Goal: Task Accomplishment & Management: Manage account settings

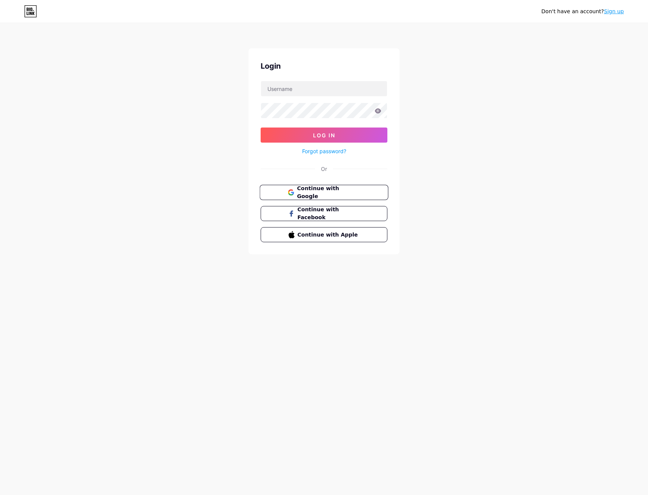
click at [342, 193] on span "Continue with Google" at bounding box center [328, 192] width 63 height 16
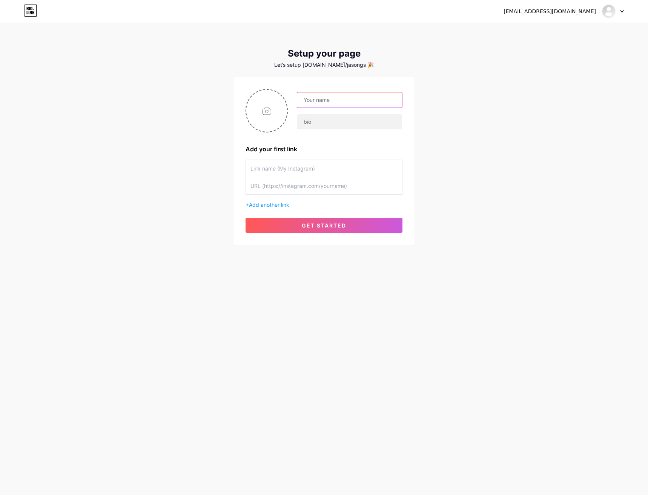
click at [316, 101] on input "text" at bounding box center [349, 99] width 105 height 15
type input "Melisa"
type input "N"
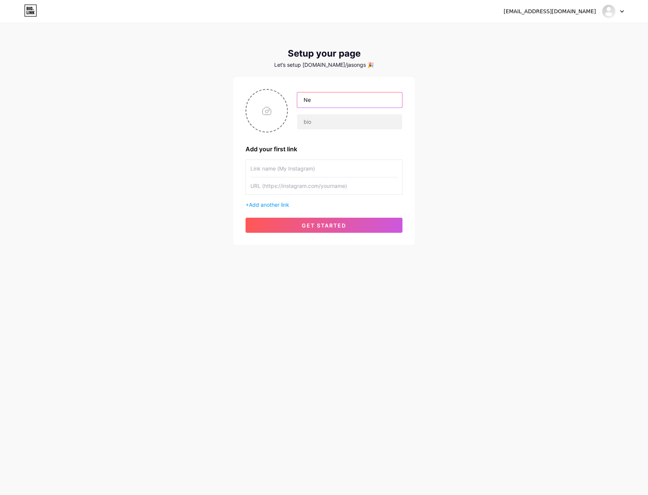
type input "N"
type input "B"
type input "Bella | 178Bets"
click at [317, 120] on input "text" at bounding box center [349, 121] width 105 height 15
click at [266, 108] on input "file" at bounding box center [266, 111] width 41 height 42
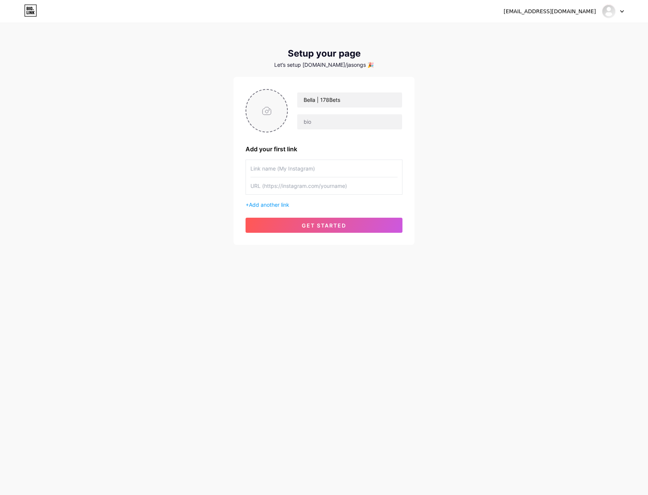
click at [284, 110] on input "file" at bounding box center [266, 111] width 41 height 42
type input "C:\fakepath\178bets Logo (3).png"
drag, startPoint x: 320, startPoint y: 100, endPoint x: 303, endPoint y: 100, distance: 17.3
click at [303, 100] on input "Bella | 178Bets" at bounding box center [349, 99] width 105 height 15
click at [310, 100] on input "Bella | 178Bets" at bounding box center [349, 99] width 105 height 15
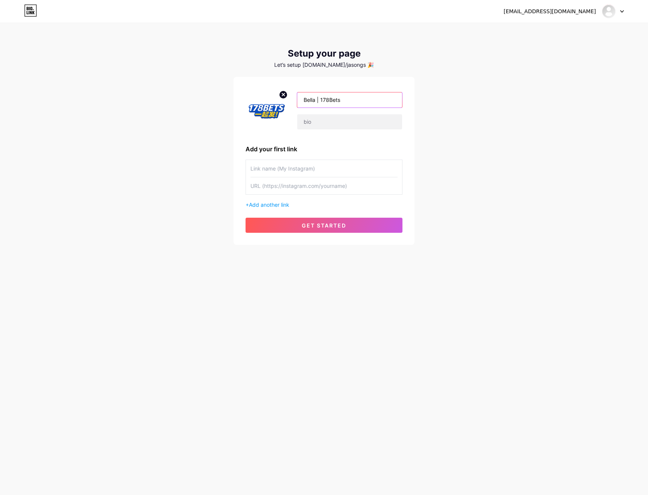
drag, startPoint x: 321, startPoint y: 100, endPoint x: 302, endPoint y: 98, distance: 19.3
click at [302, 98] on input "Bella | 178Bets" at bounding box center [349, 99] width 105 height 15
click at [333, 96] on input "178Bets" at bounding box center [349, 99] width 105 height 15
click at [337, 102] on input "178Bets" at bounding box center [349, 99] width 105 height 15
paste input "一起发"
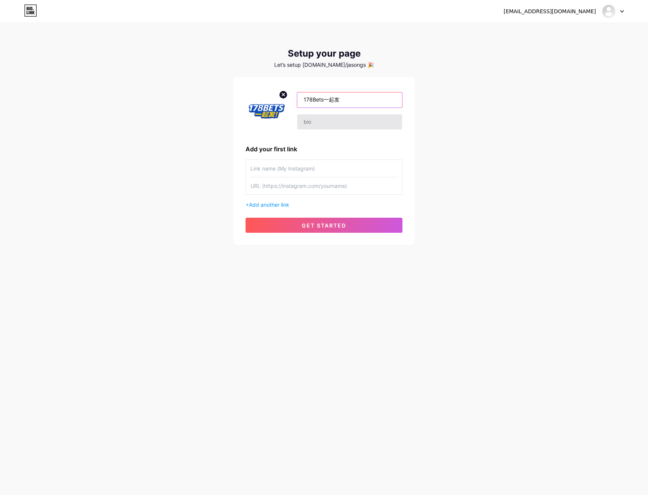
type input "178Bets一起发"
click at [315, 121] on input "text" at bounding box center [349, 121] width 105 height 15
type input "P"
type input "w"
type input "W"
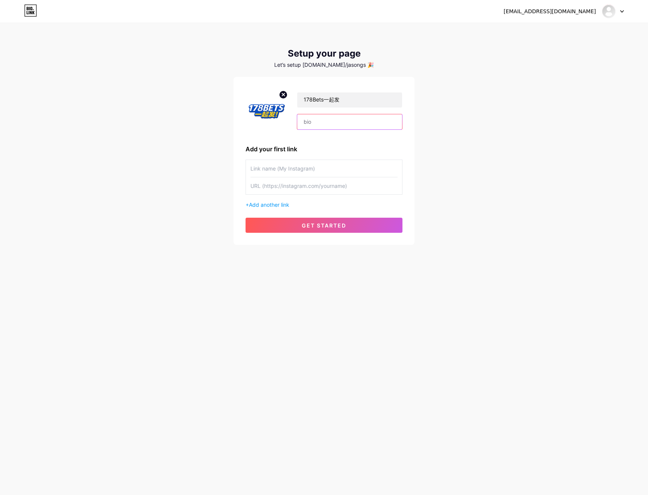
click at [319, 120] on input "text" at bounding box center [349, 121] width 105 height 15
paste input "🎰 178Bets — Malaysia’s Trusted Online Casino ✅ Licensed & Secure | 💎 VIP Reward…"
click at [323, 121] on input "🎰 178Bets — Malaysia’s Trusted Online Casino ✅ Licensed & Secure | 💎 VIP Reward…" at bounding box center [349, 121] width 105 height 15
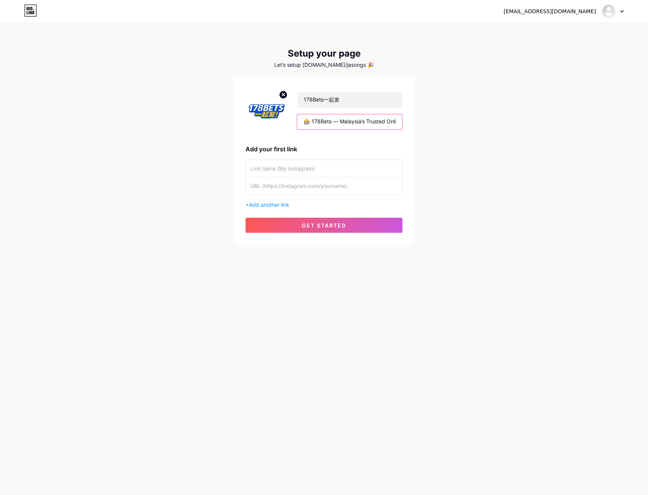
click at [312, 123] on input "🎰 178Bets — Malaysia’s Trusted Online Casino ✅ Licensed & Secure | 💎 VIP Reward…" at bounding box center [349, 121] width 105 height 15
click at [364, 121] on input "178Bets — Malaysia’s Trusted Online Casino ✅ Licensed & Secure | 💎 VIP Rewards …" at bounding box center [349, 121] width 105 height 15
click at [378, 120] on input "178Bets — Malaysia’s Trusted Online Casino ✅ Licensed & Secure | 💎 VIP Rewards …" at bounding box center [349, 121] width 105 height 15
drag, startPoint x: 321, startPoint y: 121, endPoint x: 275, endPoint y: 119, distance: 46.4
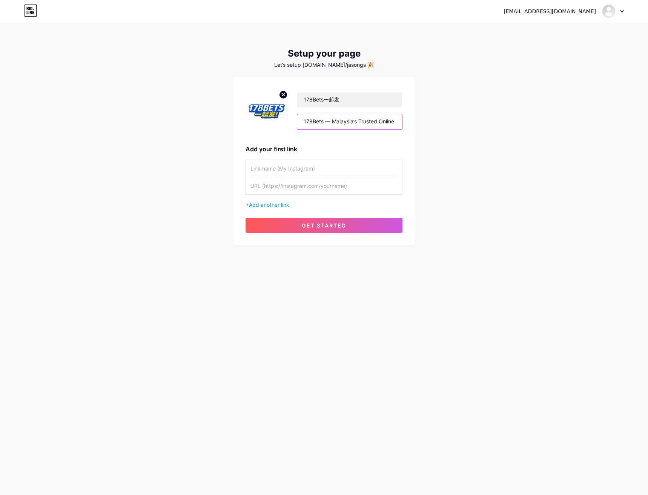
click at [275, 119] on div "178Bets一起发 178Bets — Malaysia’s Trusted Online Casino ✅ Licensed & Secure | 💎 V…" at bounding box center [323, 110] width 157 height 43
click at [397, 122] on input "Malaysia’s Trusted Online Casino ✅ Licensed & Secure | 💎 VIP Rewards | ⚡ Fast P…" at bounding box center [349, 121] width 105 height 15
type input "Malaysia’s Trusted Online Casino ✅ Licensed & Secure | 💎 VIP Rewards | ⚡ Fast P…"
click at [412, 95] on div "178Bets一起发 Malaysia’s Trusted Online Casino ✅ Licensed & Secure | 💎 VIP Rewards…" at bounding box center [323, 161] width 181 height 168
click at [356, 122] on input "Malaysia’s Trusted Online Casino ✅ Licensed & Secure | 💎 VIP Rewards | ⚡ Fast P…" at bounding box center [349, 121] width 105 height 15
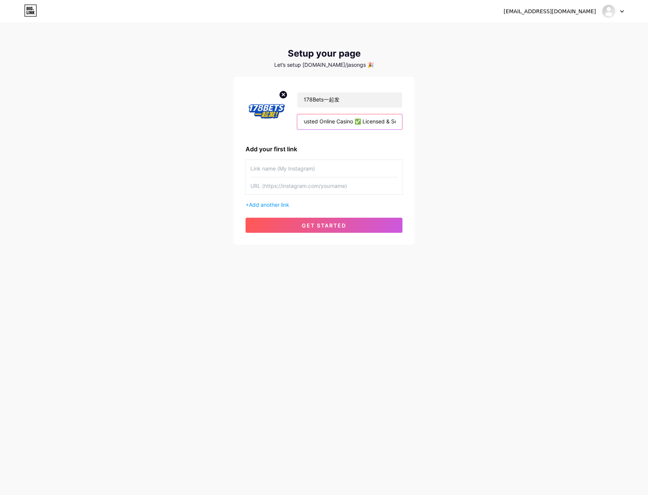
scroll to position [0, 134]
drag, startPoint x: 370, startPoint y: 123, endPoint x: 401, endPoint y: 122, distance: 31.3
click at [401, 122] on input "Malaysia’s Trusted Online Casino ✅ Licensed & Secure | 💎 VIP Rewards | ⚡ Fast P…" at bounding box center [349, 121] width 105 height 15
click at [286, 170] on input "text" at bounding box center [323, 168] width 147 height 17
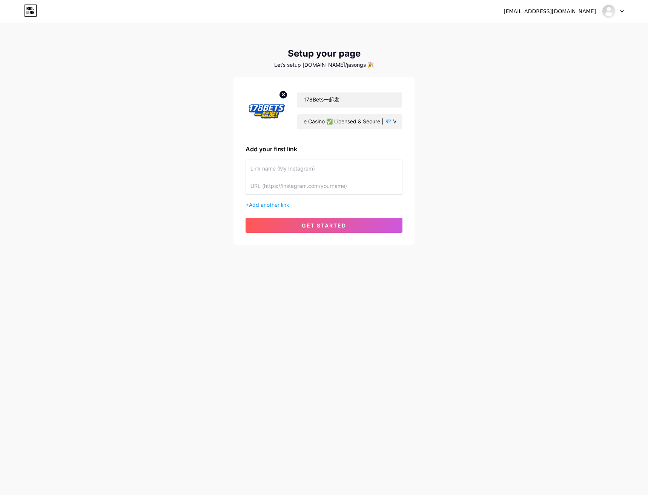
scroll to position [0, 0]
click at [282, 168] on input "text" at bounding box center [323, 168] width 147 height 17
click at [300, 169] on input "text" at bounding box center [323, 168] width 147 height 17
type input "INsrta"
click at [304, 185] on input "text" at bounding box center [323, 185] width 147 height 17
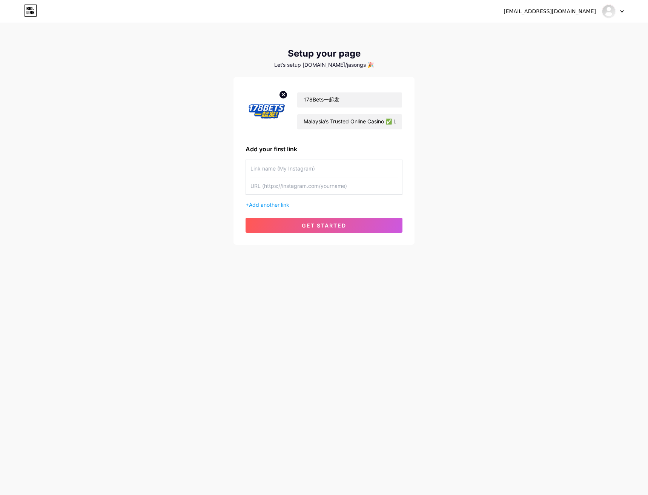
paste input "https://178betmy.net/"
type input "https://178betmy.net/"
click at [273, 172] on input "text" at bounding box center [323, 168] width 147 height 17
type input "178"
click at [273, 172] on input "text" at bounding box center [323, 168] width 147 height 17
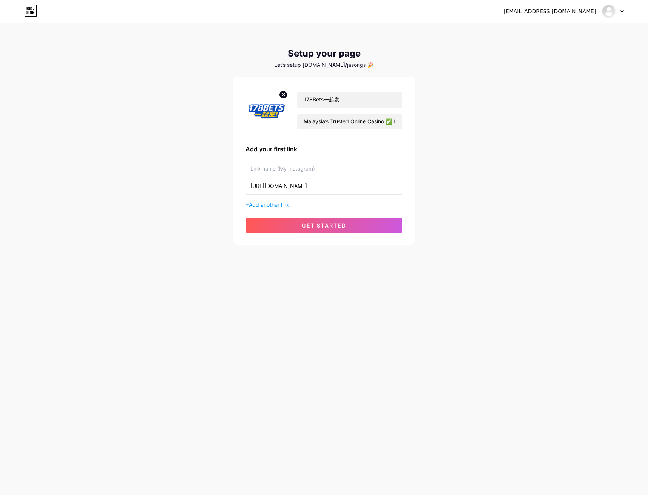
click at [273, 172] on input "text" at bounding box center [323, 168] width 147 height 17
type input "P"
type input "Play Game Now"
click at [291, 167] on input "Play Game Now" at bounding box center [323, 168] width 147 height 17
type input "PLay"
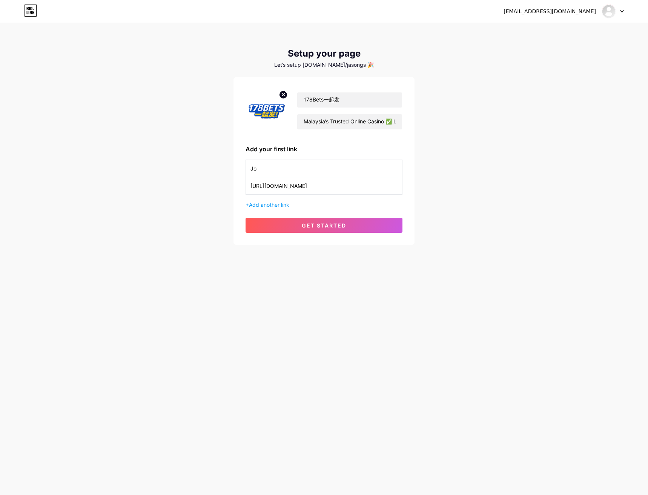
type input "J"
type input "Tegister"
click at [272, 167] on input "Register Now" at bounding box center [323, 168] width 147 height 17
click at [251, 169] on input "Register Now" at bounding box center [323, 168] width 147 height 17
click at [273, 168] on input "Register Now" at bounding box center [323, 168] width 147 height 17
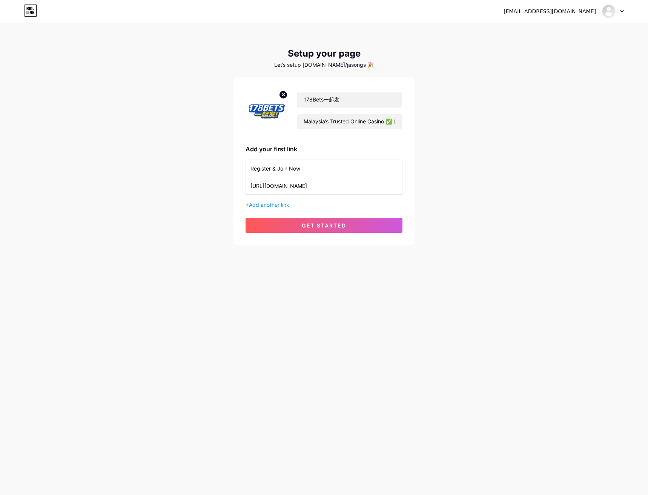
drag, startPoint x: 306, startPoint y: 167, endPoint x: 300, endPoint y: 168, distance: 5.8
click at [300, 168] on input "Register & Join Now" at bounding box center [323, 168] width 147 height 17
type input "Register & Join Now"
click at [316, 169] on input "Register & Join Now" at bounding box center [323, 168] width 147 height 17
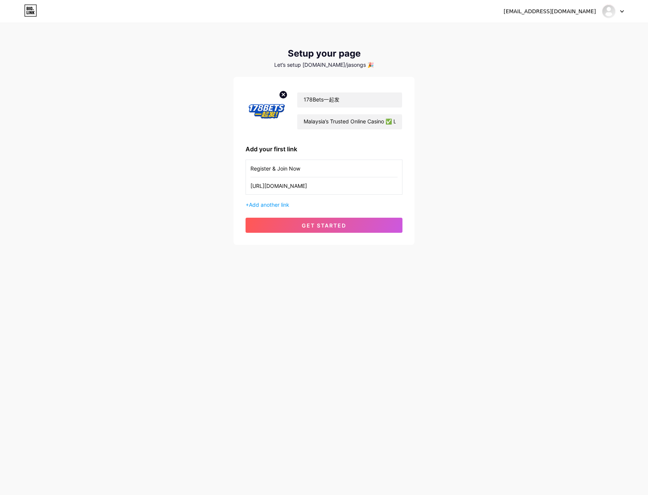
click at [316, 169] on input "Register & Join Now" at bounding box center [323, 168] width 147 height 17
click at [316, 188] on input "https://178betmy.net/" at bounding box center [323, 185] width 147 height 17
paste input "share-bonus-malaysia-2025"
type input "https://178betmy.net/share-bonus-malaysia-2025"
click at [311, 169] on input "Register & Join Now" at bounding box center [323, 168] width 147 height 17
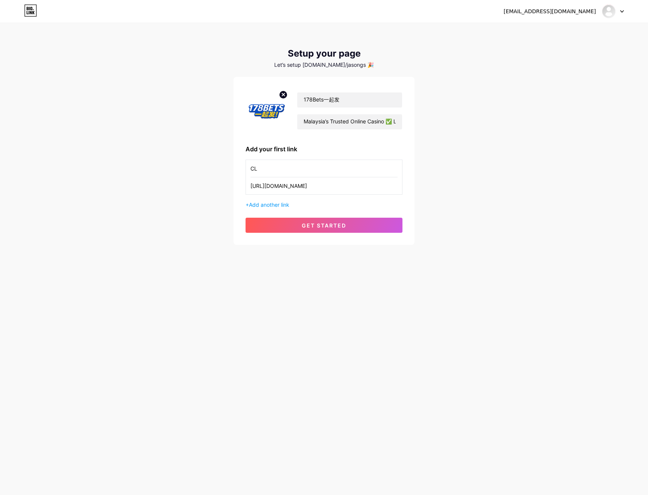
type input "C"
type input "CLAIM FREE RM10"
click at [278, 205] on span "Add another link" at bounding box center [269, 204] width 40 height 6
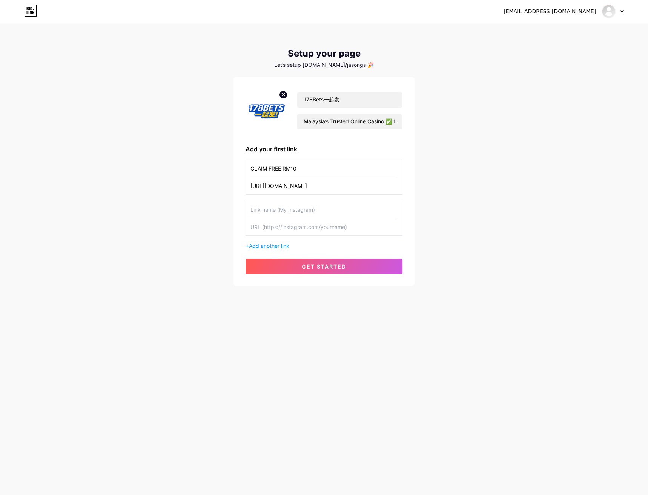
click at [279, 209] on input "text" at bounding box center [323, 209] width 147 height 17
click at [273, 228] on input "text" at bounding box center [323, 226] width 147 height 17
paste input "https://www.facebook.com/178betsmy"
type input "https://www.facebook.com/178betsmy"
click at [326, 65] on div "Let’s setup [DOMAIN_NAME]/jasongs 🎉" at bounding box center [323, 65] width 181 height 6
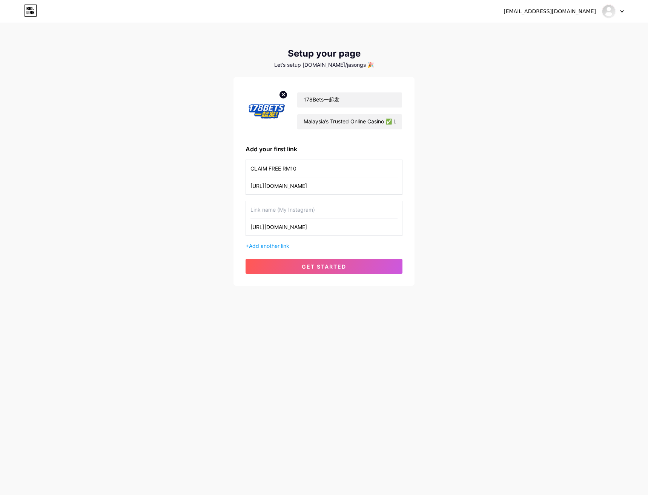
click at [337, 64] on div "Let’s setup [DOMAIN_NAME]/jasongs 🎉" at bounding box center [323, 65] width 181 height 6
click at [568, 15] on div "[EMAIL_ADDRESS][DOMAIN_NAME]" at bounding box center [549, 12] width 92 height 8
click at [619, 12] on div at bounding box center [613, 12] width 22 height 14
click at [295, 186] on input "https://178betmy.net/share-bonus-malaysia-2025" at bounding box center [323, 185] width 147 height 17
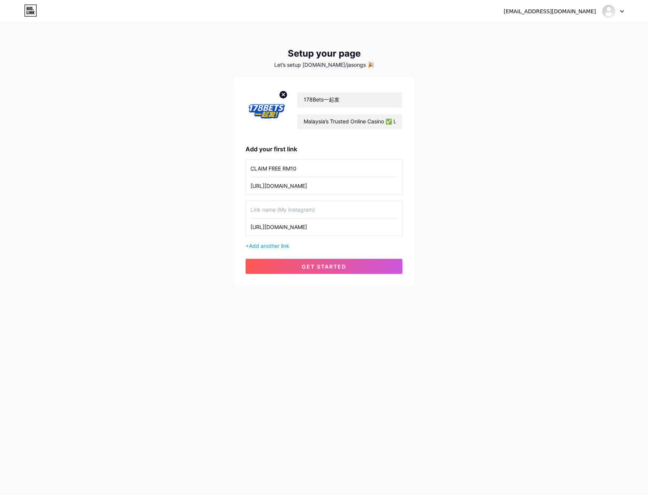
click at [33, 12] on icon at bounding box center [30, 11] width 13 height 12
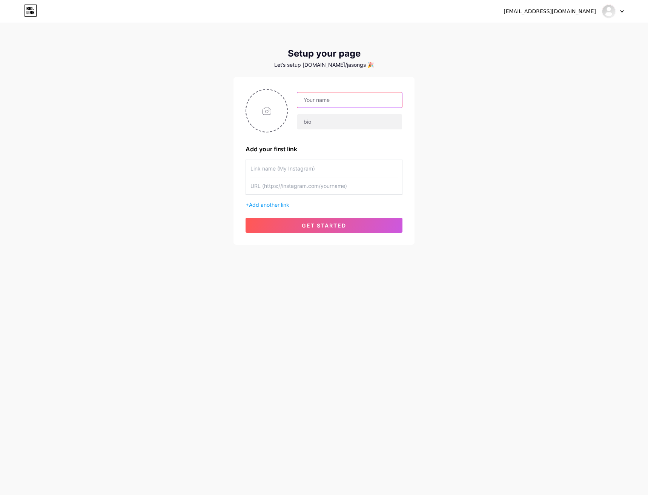
click at [321, 102] on input "text" at bounding box center [349, 99] width 105 height 15
click at [31, 8] on icon at bounding box center [31, 8] width 2 height 3
click at [325, 66] on div "Let’s setup bio.link/jasongs 🎉" at bounding box center [323, 65] width 181 height 6
click at [27, 12] on icon at bounding box center [28, 12] width 2 height 3
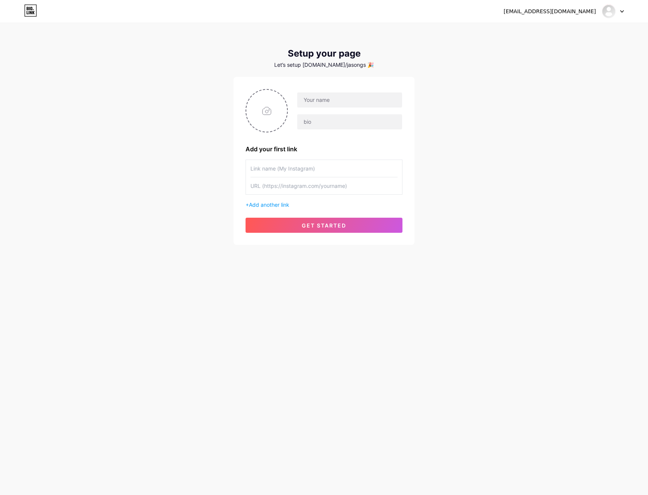
click at [27, 12] on html "[EMAIL_ADDRESS][DOMAIN_NAME] Dashboard Logout Setup your page Let’s setup [DOMA…" at bounding box center [324, 247] width 648 height 495
click at [605, 11] on img at bounding box center [609, 11] width 12 height 12
click at [557, 48] on li "Logout" at bounding box center [577, 51] width 94 height 20
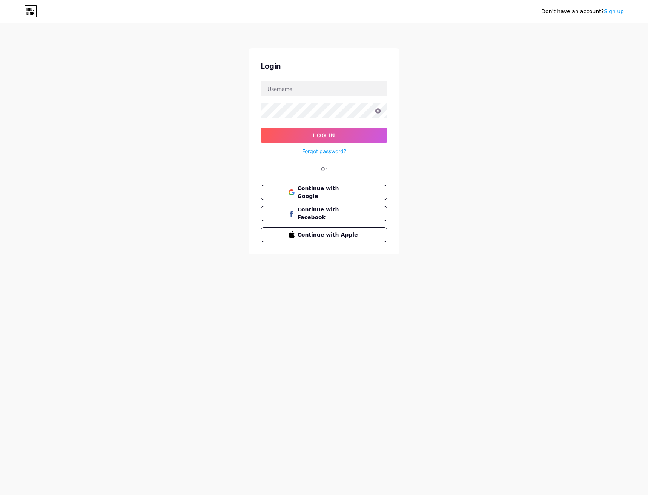
click at [609, 14] on link "Sign up" at bounding box center [614, 11] width 20 height 6
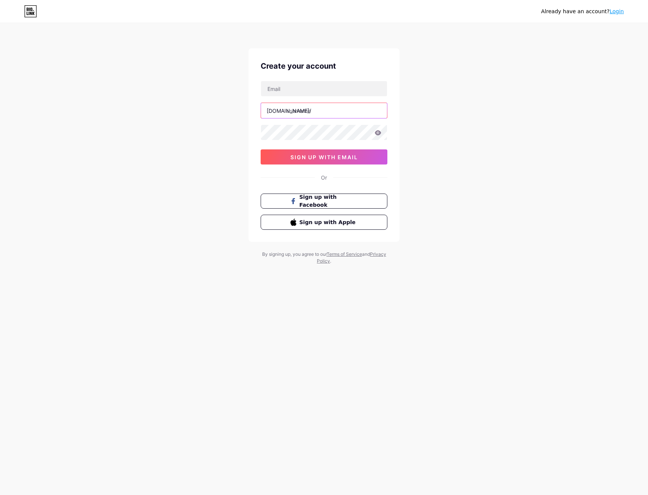
click at [304, 112] on input "text" at bounding box center [324, 110] width 126 height 15
type input "178b"
click at [342, 90] on input "text" at bounding box center [324, 88] width 126 height 15
click at [306, 91] on input "jason" at bounding box center [324, 88] width 126 height 15
paste input "zylerlee.178b@gmail.com"
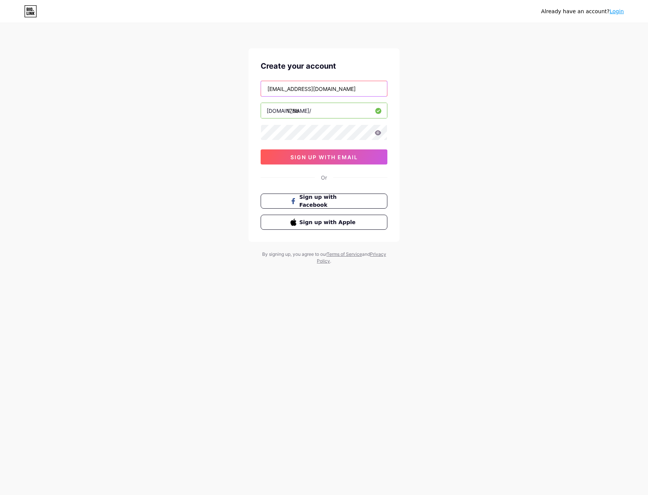
type input "zylerlee.178b@gmail.com"
click at [318, 156] on span "sign up with email" at bounding box center [323, 157] width 67 height 6
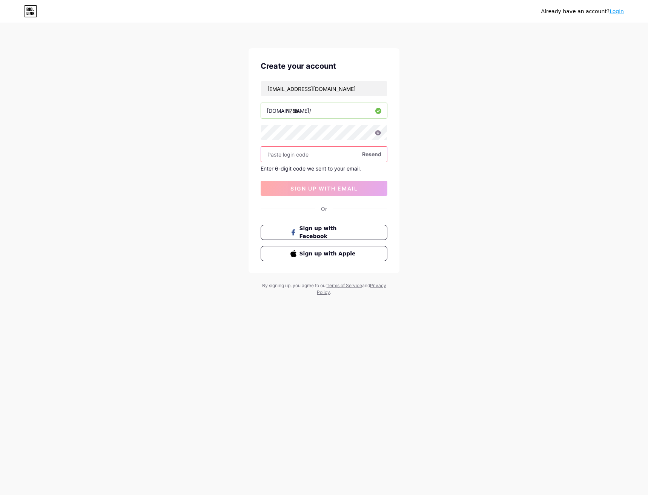
click at [298, 156] on input "text" at bounding box center [324, 154] width 126 height 15
click at [367, 154] on span "Resend" at bounding box center [371, 154] width 19 height 8
click at [281, 155] on input "text" at bounding box center [324, 154] width 126 height 15
click at [319, 88] on input "zylerlee.178b@gmail.com" at bounding box center [324, 88] width 126 height 15
click at [321, 92] on input "zylerlee.178b@gmail.com" at bounding box center [324, 88] width 126 height 15
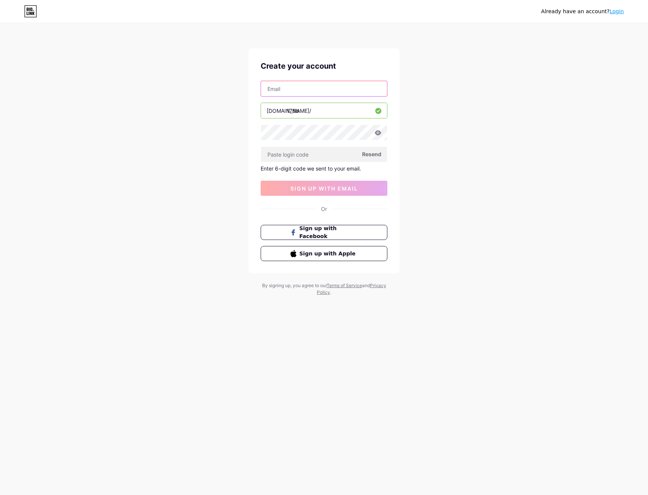
click at [297, 90] on input "text" at bounding box center [324, 88] width 126 height 15
click at [311, 88] on input "text" at bounding box center [324, 88] width 126 height 15
click at [64, 82] on div "Already have an account? Login Create your account bio.link/ 178b Resend Enter …" at bounding box center [324, 160] width 648 height 320
drag, startPoint x: 290, startPoint y: 88, endPoint x: 276, endPoint y: 89, distance: 14.0
click at [290, 88] on input "text" at bounding box center [324, 88] width 126 height 15
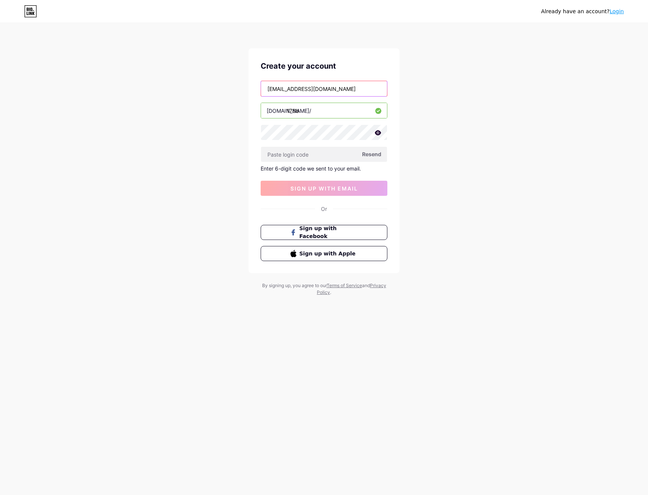
type input "[EMAIL_ADDRESS][DOMAIN_NAME]"
click at [376, 134] on icon at bounding box center [377, 132] width 7 height 5
click at [313, 89] on input "[EMAIL_ADDRESS][DOMAIN_NAME]" at bounding box center [324, 88] width 126 height 15
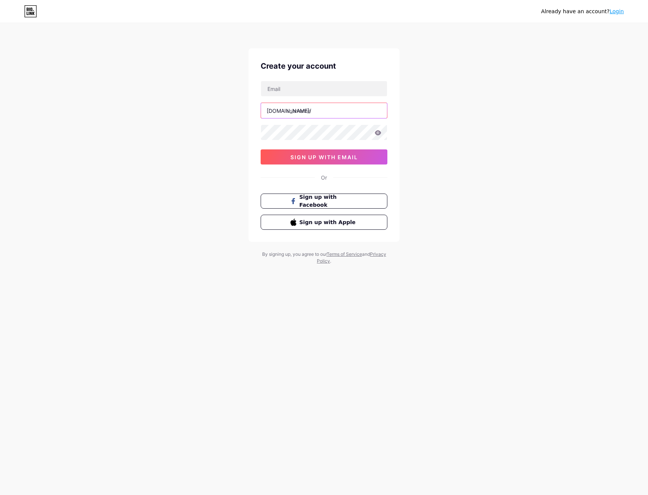
click at [304, 113] on input "text" at bounding box center [324, 110] width 126 height 15
type input "178b"
click at [277, 91] on input "text" at bounding box center [324, 88] width 126 height 15
paste input "[EMAIL_ADDRESS][DOMAIN_NAME]"
type input "[EMAIL_ADDRESS][DOMAIN_NAME]"
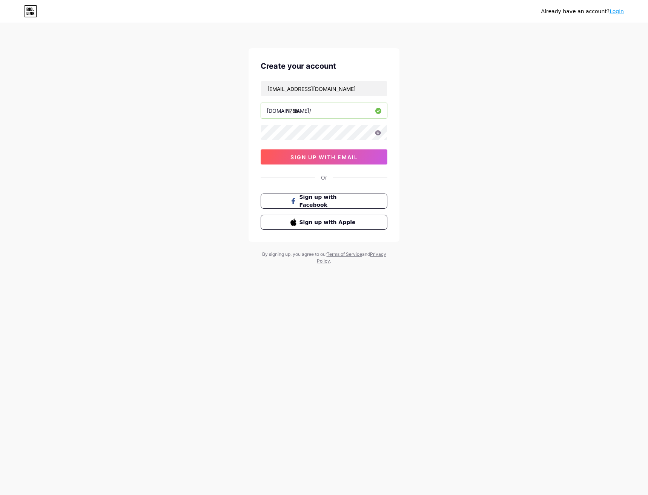
click at [306, 113] on input "178b" at bounding box center [324, 110] width 126 height 15
type input "178b"
click at [376, 131] on icon at bounding box center [378, 132] width 6 height 5
click at [307, 156] on span "sign up with email" at bounding box center [323, 157] width 67 height 6
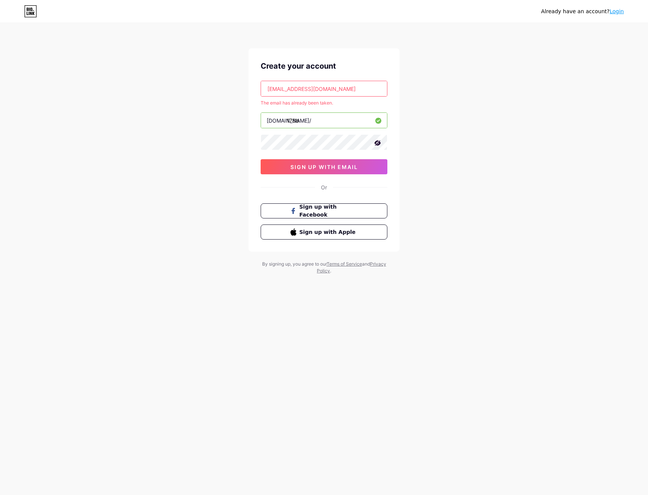
click at [621, 14] on link "Login" at bounding box center [616, 11] width 14 height 6
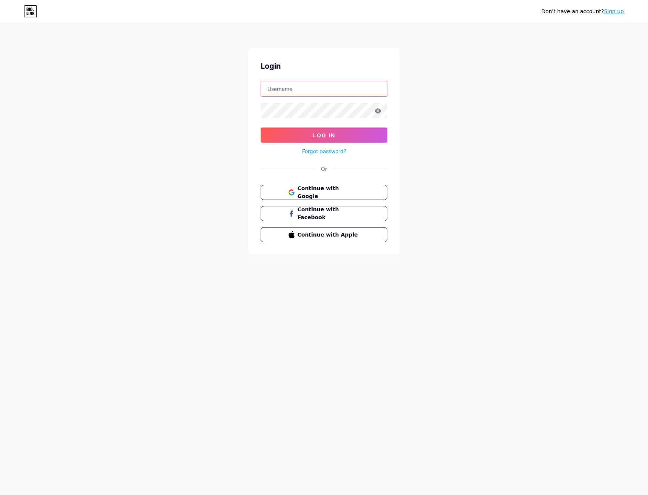
click at [306, 90] on input "text" at bounding box center [324, 88] width 126 height 15
type input "[EMAIL_ADDRESS][DOMAIN_NAME]"
click at [261, 127] on button "Log In" at bounding box center [324, 134] width 127 height 15
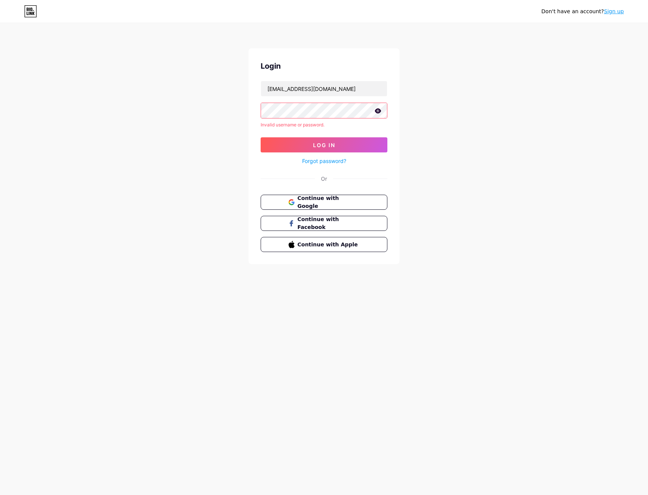
click at [377, 110] on icon at bounding box center [378, 110] width 6 height 5
click at [328, 161] on link "Forgot password?" at bounding box center [324, 161] width 44 height 8
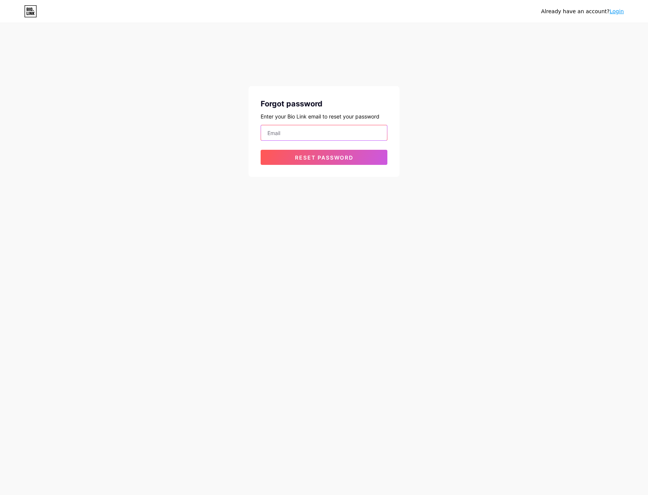
click at [304, 135] on input "email" at bounding box center [324, 132] width 126 height 15
type input "[EMAIL_ADDRESS][DOMAIN_NAME]"
click at [292, 154] on button "Reset password" at bounding box center [324, 157] width 127 height 15
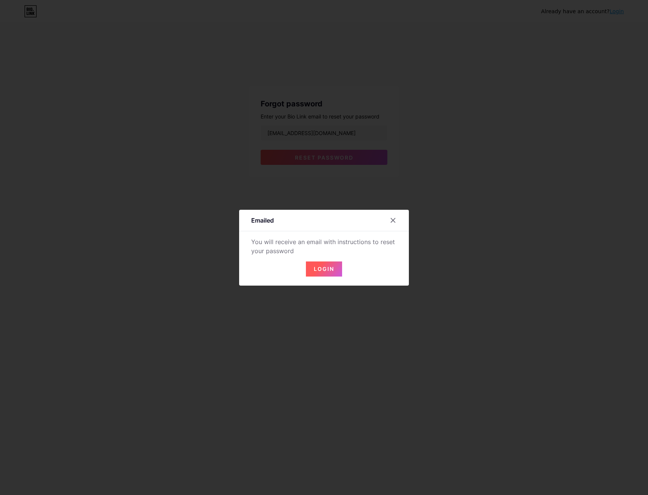
click at [324, 267] on span "Login" at bounding box center [324, 268] width 20 height 6
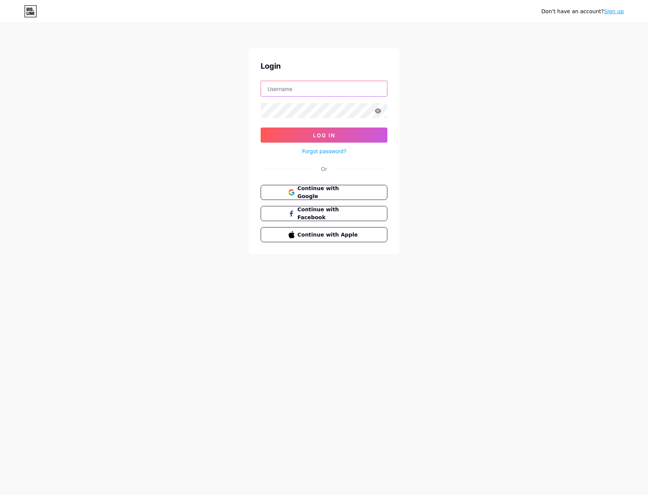
click at [291, 91] on input "text" at bounding box center [324, 88] width 126 height 15
type input "[EMAIL_ADDRESS][DOMAIN_NAME]"
click at [445, 96] on div "Don't have an account? Sign up Login jason333huat@gmail.com Log In Forgot passw…" at bounding box center [324, 139] width 648 height 278
drag, startPoint x: 191, startPoint y: 117, endPoint x: 256, endPoint y: 113, distance: 65.4
click at [191, 117] on div "Don't have an account? Sign up Login jason333huat@gmail.com Log In Forgot passw…" at bounding box center [324, 139] width 648 height 278
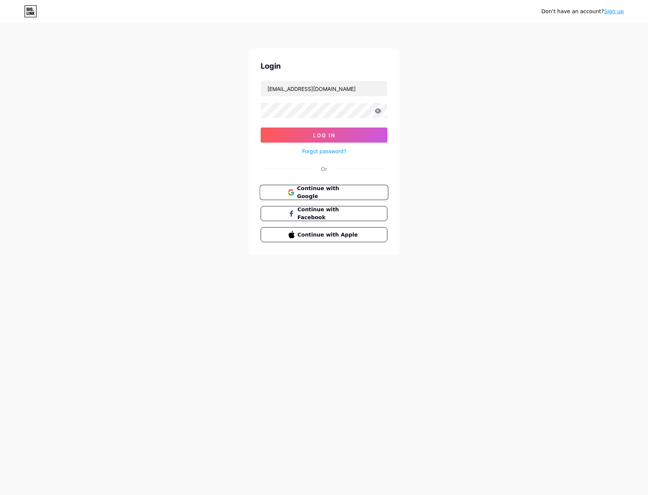
click at [334, 193] on span "Continue with Google" at bounding box center [328, 192] width 63 height 16
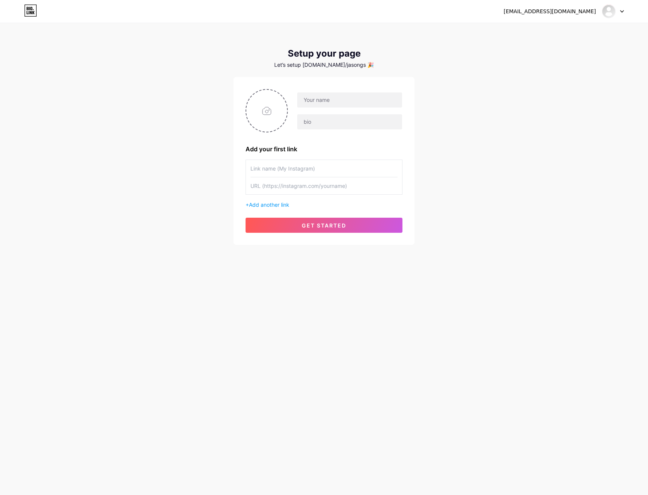
drag, startPoint x: 410, startPoint y: 68, endPoint x: 210, endPoint y: 20, distance: 205.9
click at [410, 68] on div "Setup your page Let’s setup [DOMAIN_NAME]/jasongs 🎉 Add your first link + Add a…" at bounding box center [323, 146] width 181 height 196
